Goal: Information Seeking & Learning: Learn about a topic

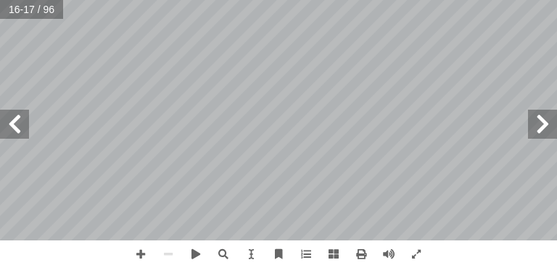
click at [550, 123] on span at bounding box center [542, 124] width 29 height 29
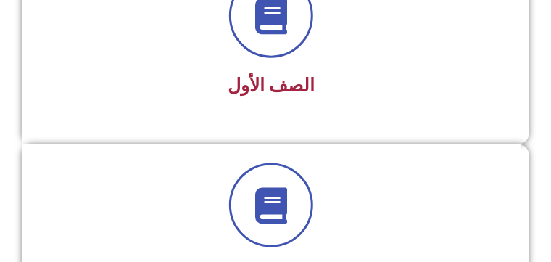
scroll to position [387, 0]
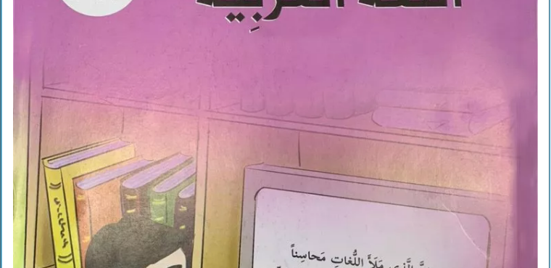
scroll to position [366, 0]
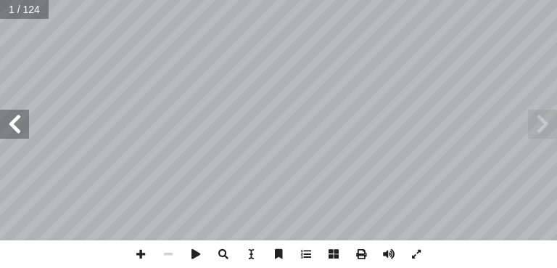
click at [10, 118] on span at bounding box center [14, 124] width 29 height 29
click at [0, 9] on input "text" at bounding box center [28, 9] width 57 height 19
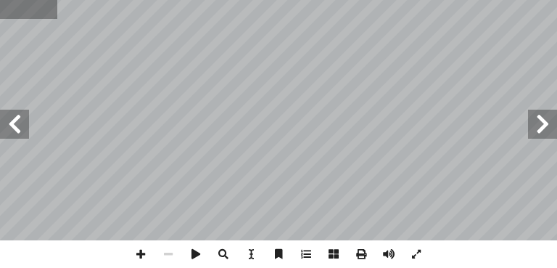
click at [0, 15] on input "text" at bounding box center [28, 9] width 57 height 19
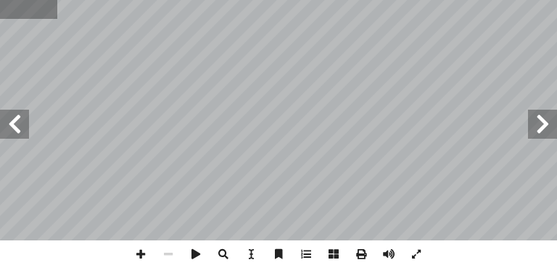
click at [0, 15] on input "text" at bounding box center [28, 9] width 57 height 19
click at [12, 121] on span at bounding box center [14, 124] width 29 height 29
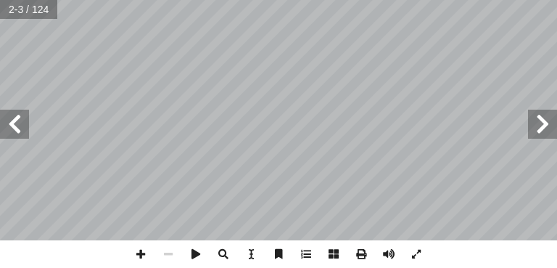
click at [12, 121] on span at bounding box center [14, 124] width 29 height 29
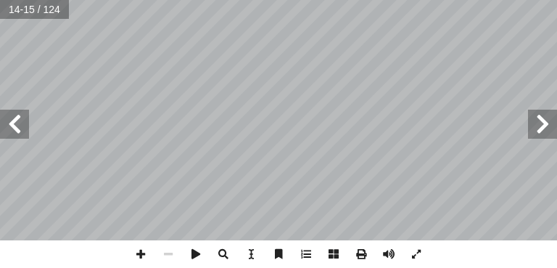
click at [12, 121] on span at bounding box center [14, 124] width 29 height 29
